Goal: Information Seeking & Learning: Learn about a topic

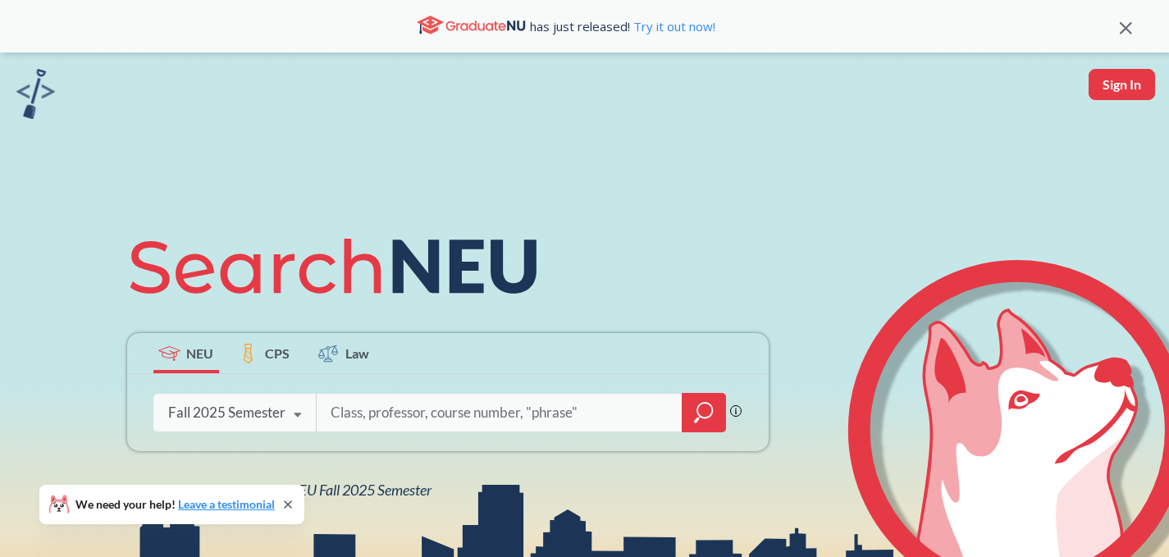
click at [372, 426] on input "search" at bounding box center [499, 412] width 341 height 34
type input "CHEM2311"
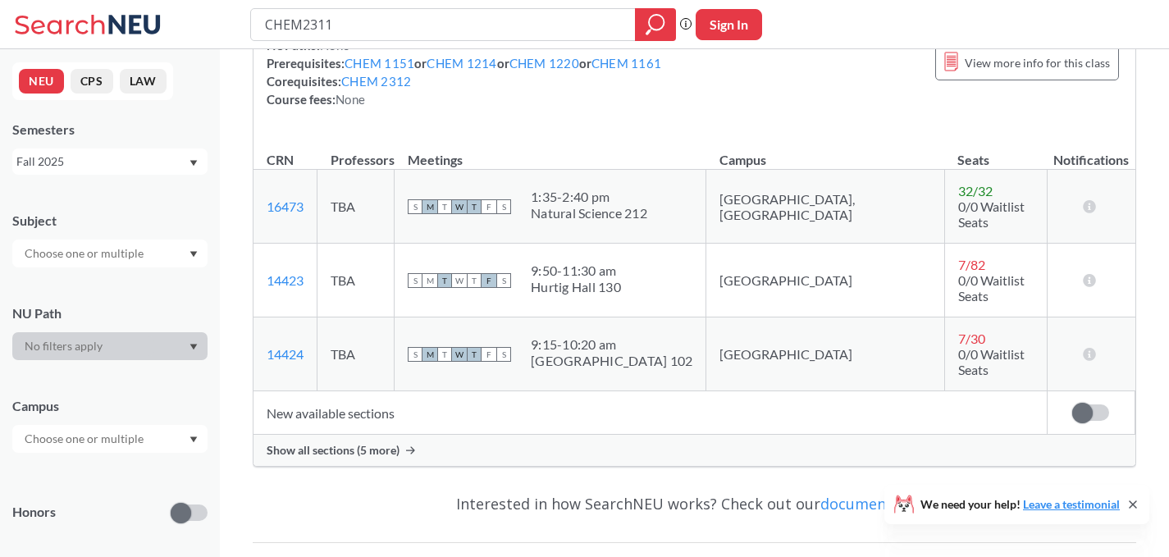
scroll to position [189, 0]
click at [350, 441] on span "Show all sections (5 more)" at bounding box center [333, 448] width 133 height 15
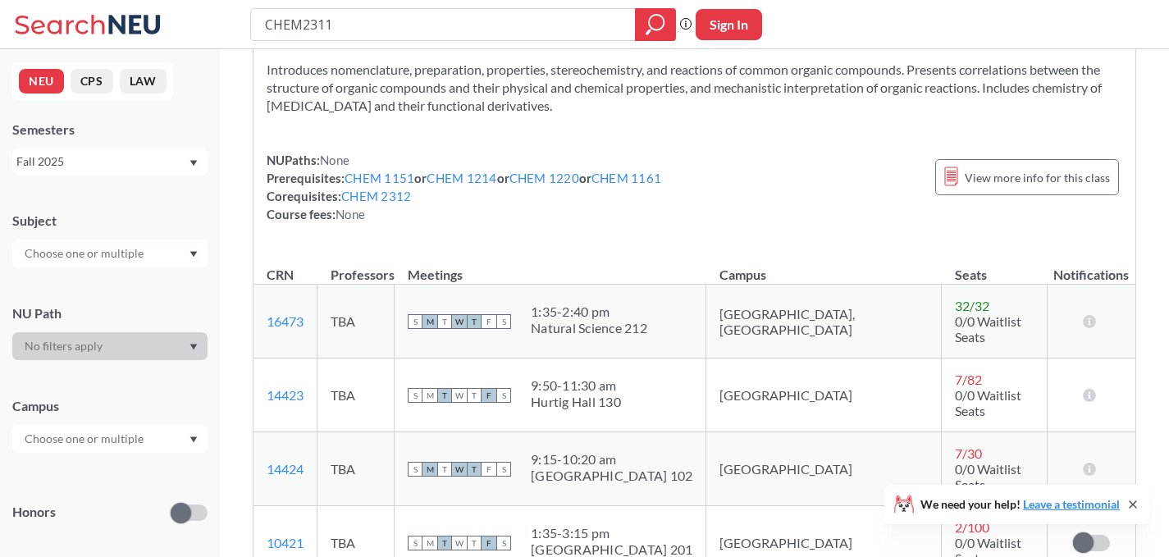
scroll to position [72, 0]
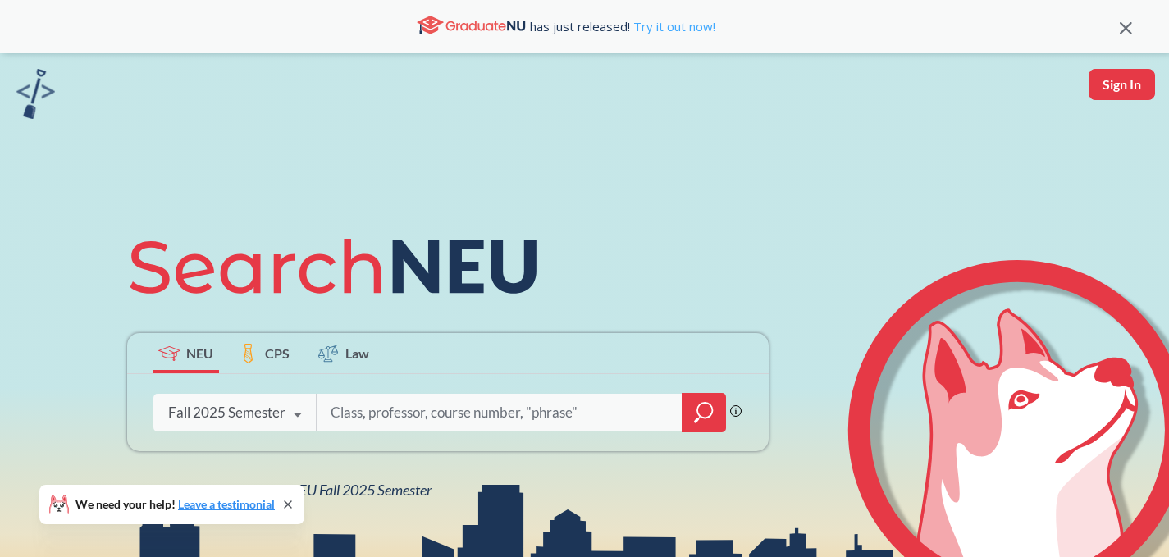
click at [673, 22] on link "Try it out now!" at bounding box center [672, 26] width 85 height 16
